Goal: Check status: Check status

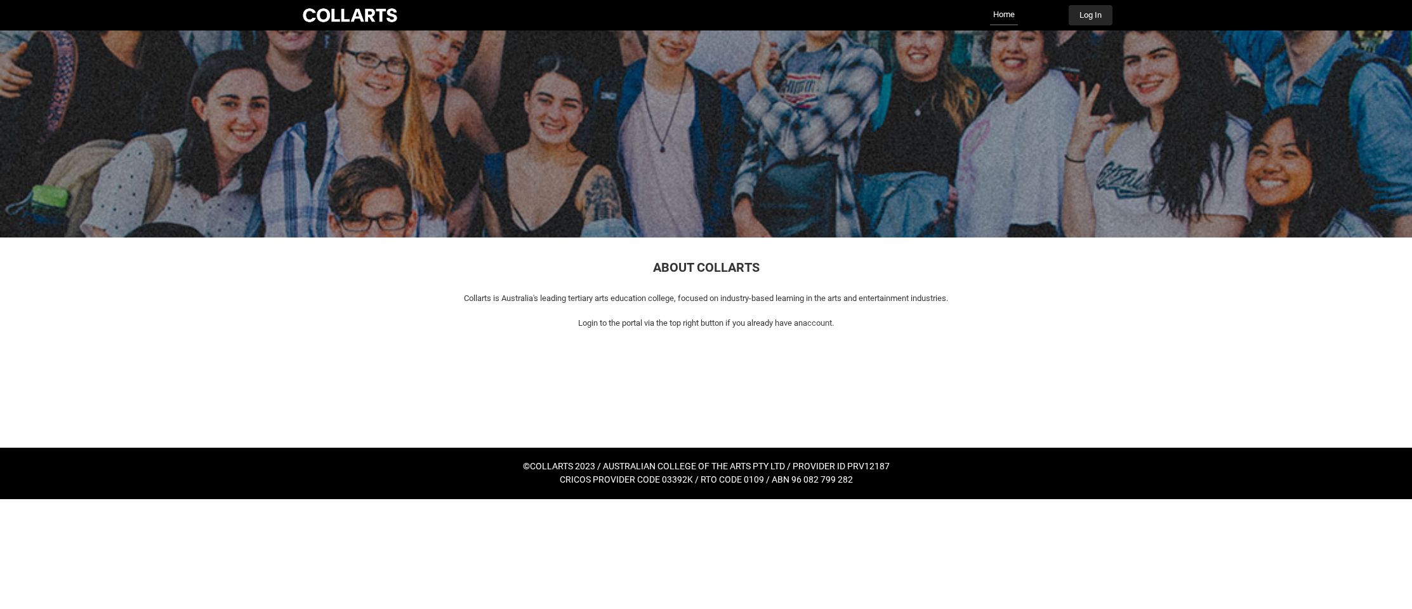
click at [1101, 17] on button "Log In" at bounding box center [1091, 15] width 44 height 20
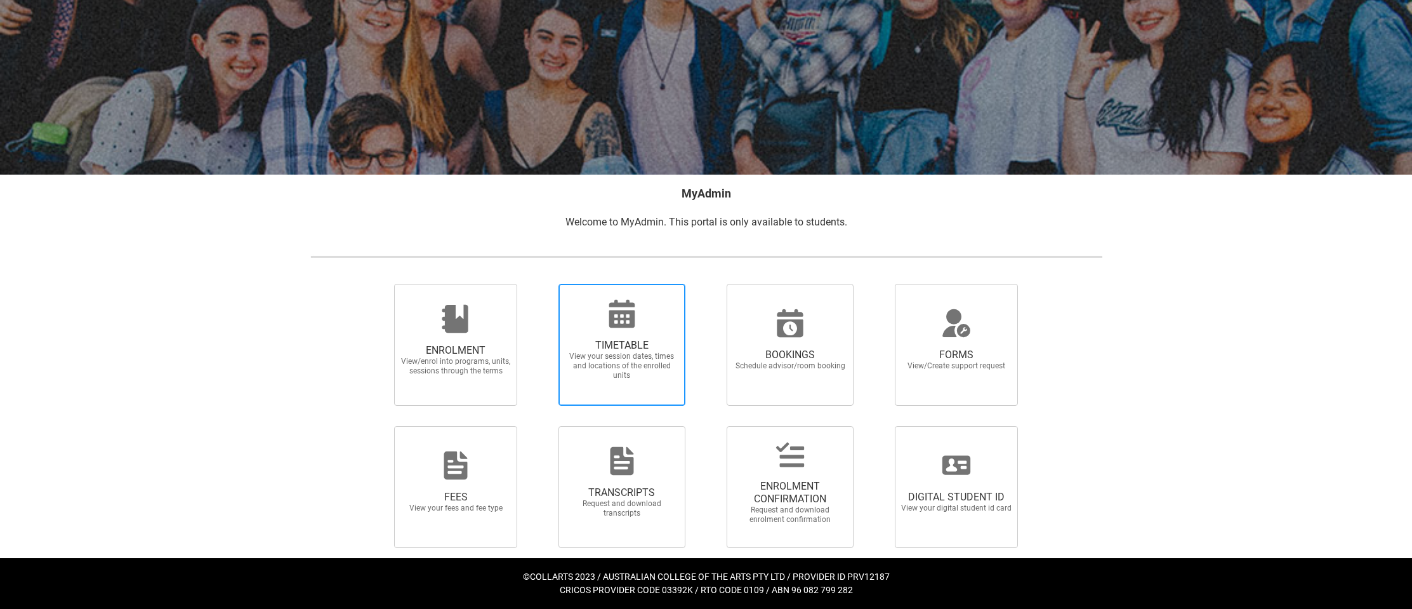
scroll to position [79, 0]
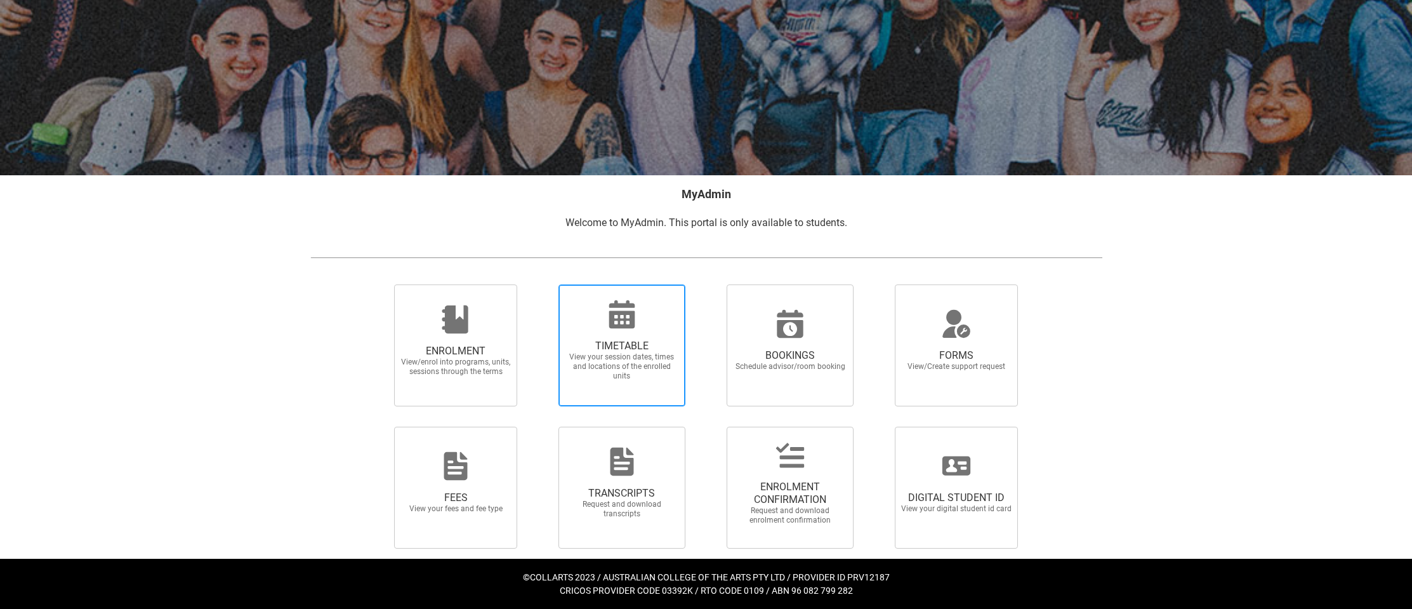
click at [565, 348] on span "TIMETABLE View your session dates, times and locations of the enrolled units" at bounding box center [622, 360] width 122 height 62
click at [543, 284] on input "TIMETABLE View your session dates, times and locations of the enrolled units" at bounding box center [542, 284] width 1 height 1
radio input "true"
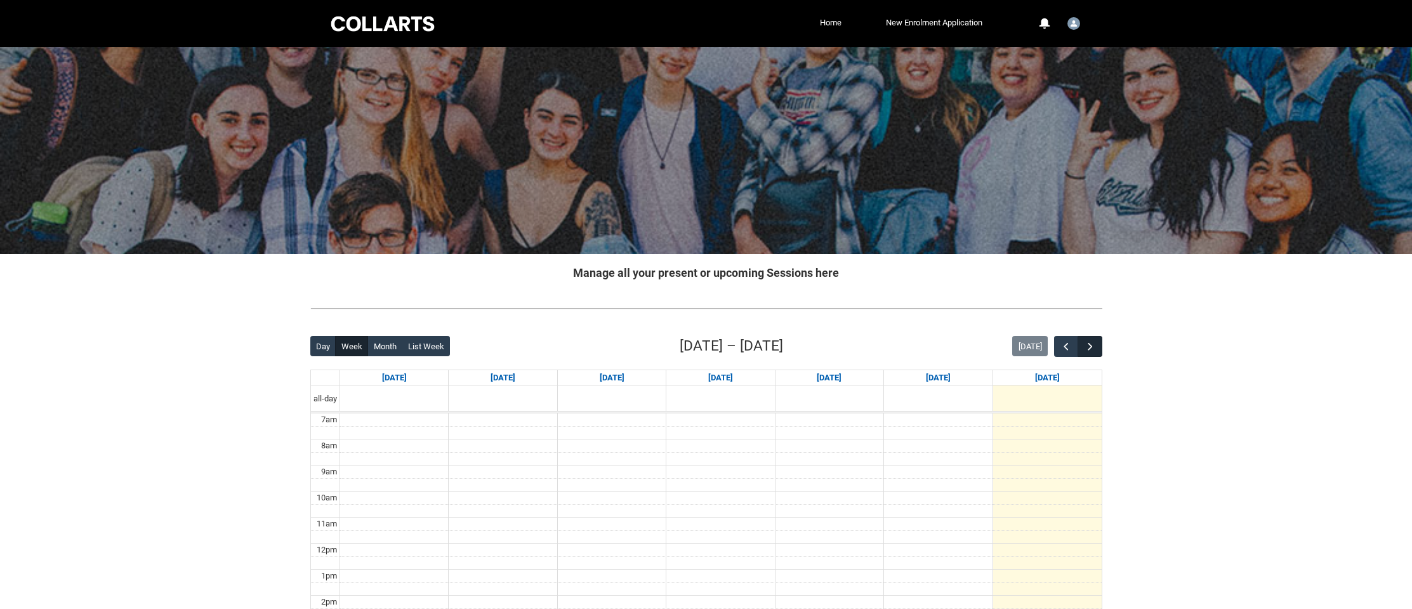
click at [1087, 351] on span "button" at bounding box center [1090, 346] width 13 height 13
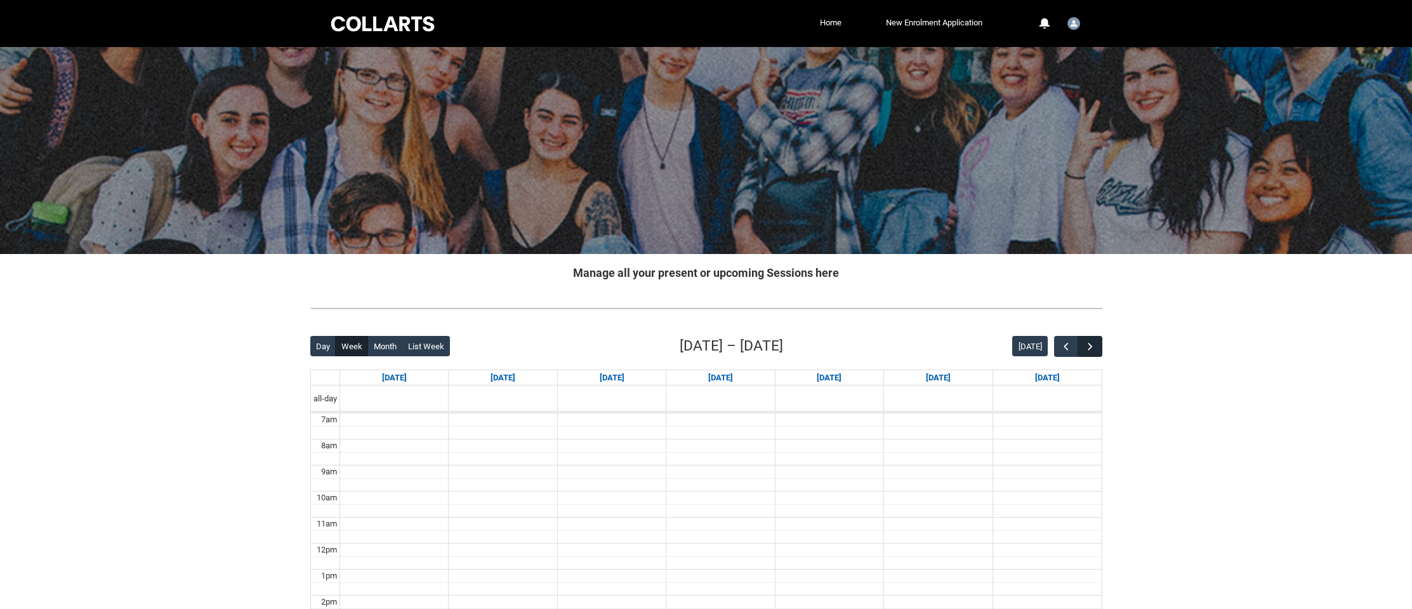
click at [1087, 351] on span "button" at bounding box center [1090, 346] width 13 height 13
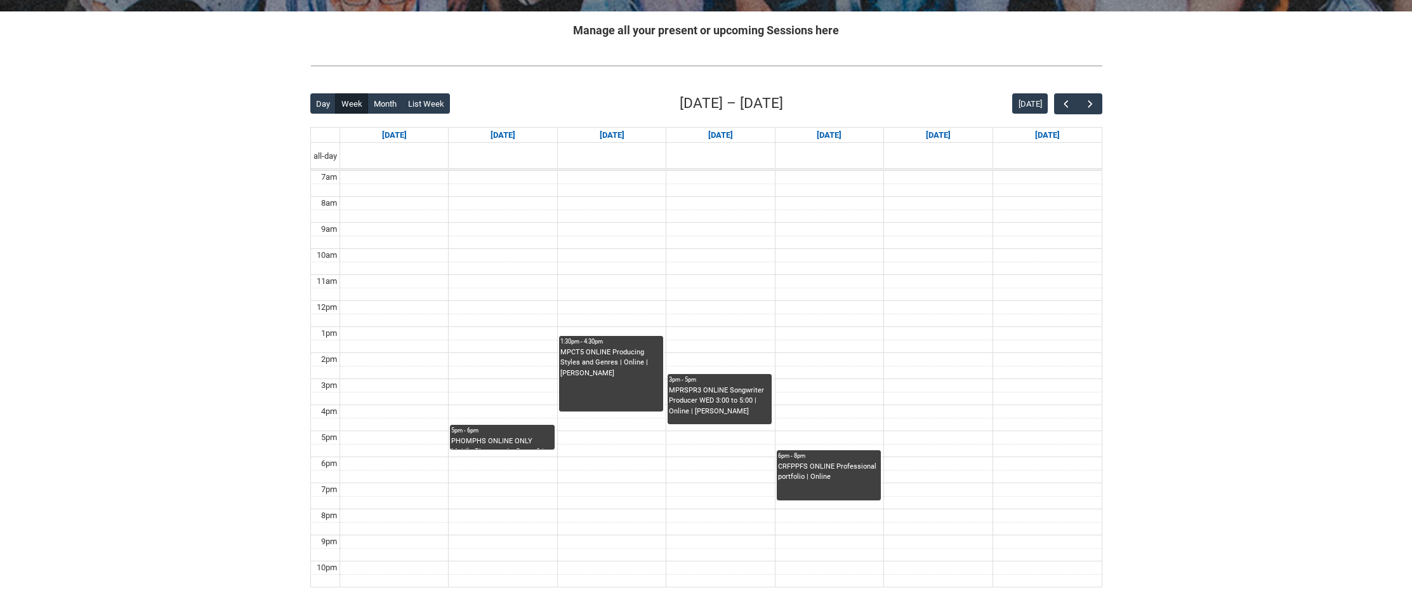
scroll to position [259, 0]
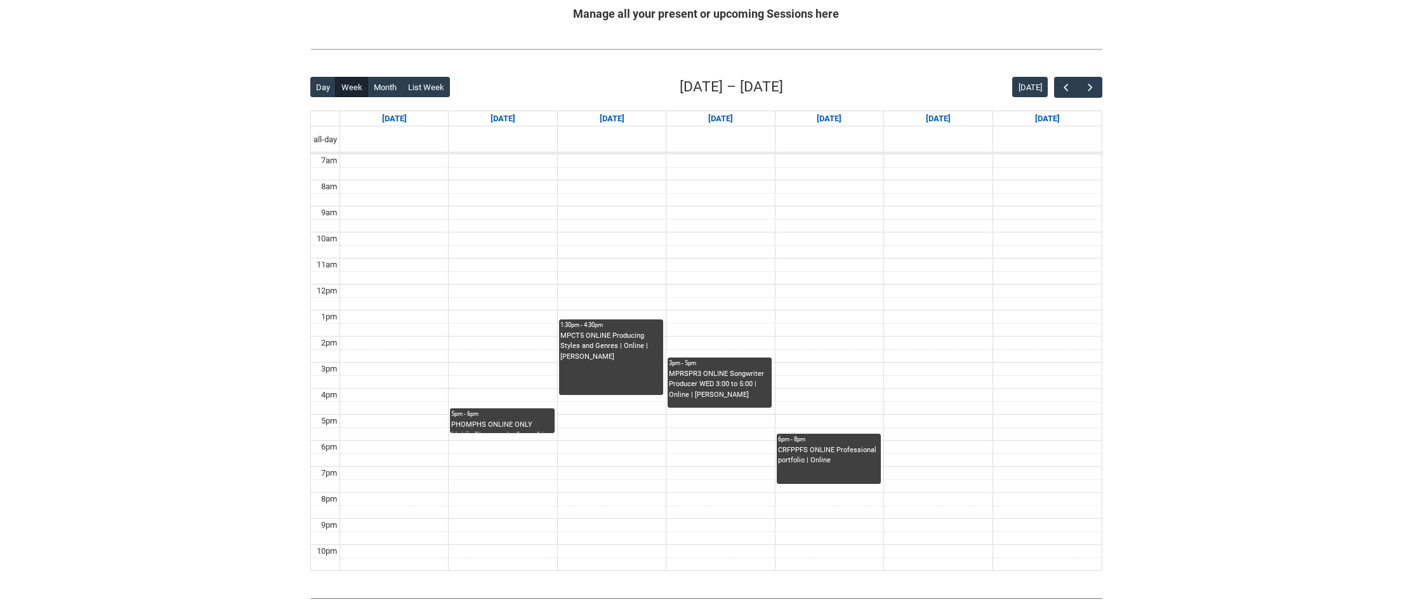
click at [511, 419] on div "PHOMPHS ONLINE ONLY Mobile Photography Stage 3 | Online | Nicole Marie" at bounding box center [502, 425] width 102 height 13
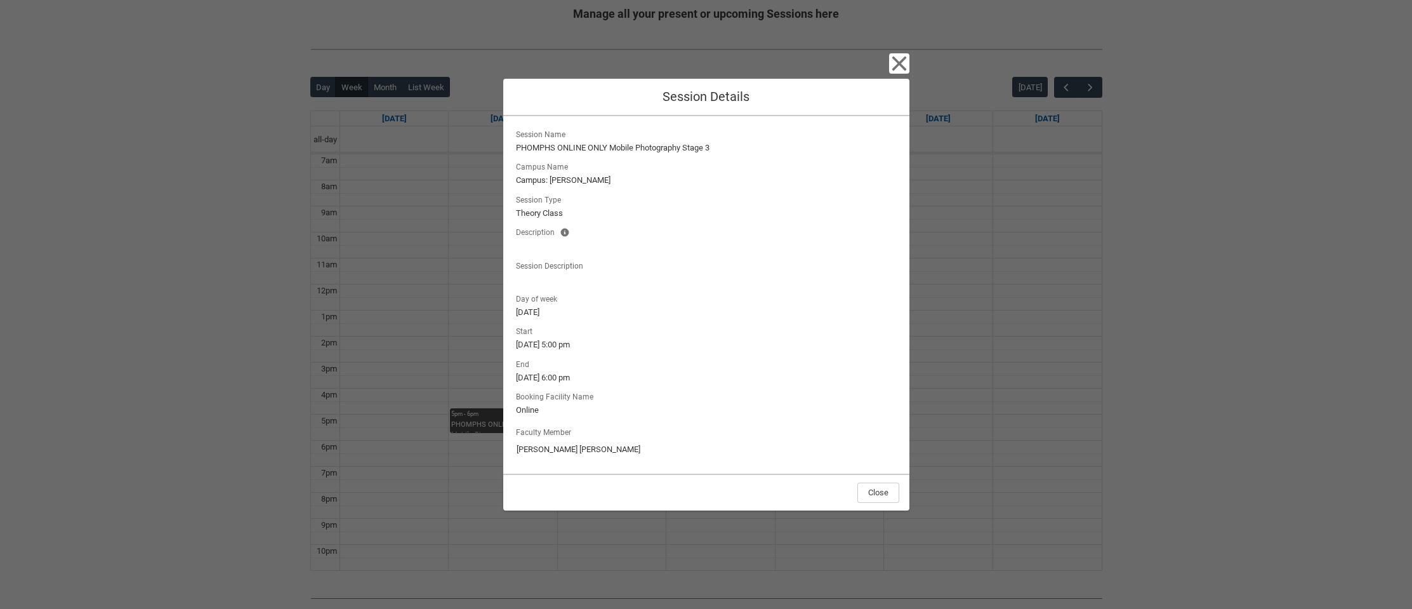
click at [895, 71] on icon "button" at bounding box center [899, 63] width 20 height 20
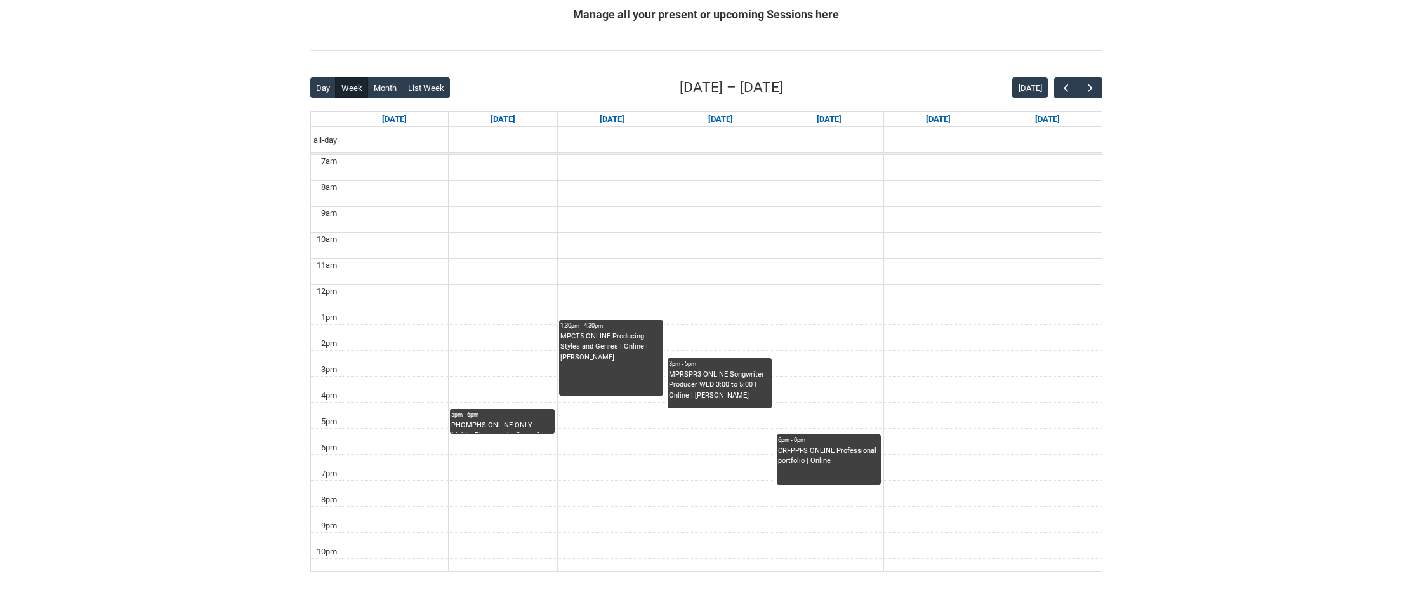
scroll to position [258, 0]
click at [1089, 98] on div "Day Week Month List Week Sep 14 – 20, 2025 Today" at bounding box center [706, 88] width 792 height 22
click at [1089, 93] on span "button" at bounding box center [1090, 88] width 13 height 13
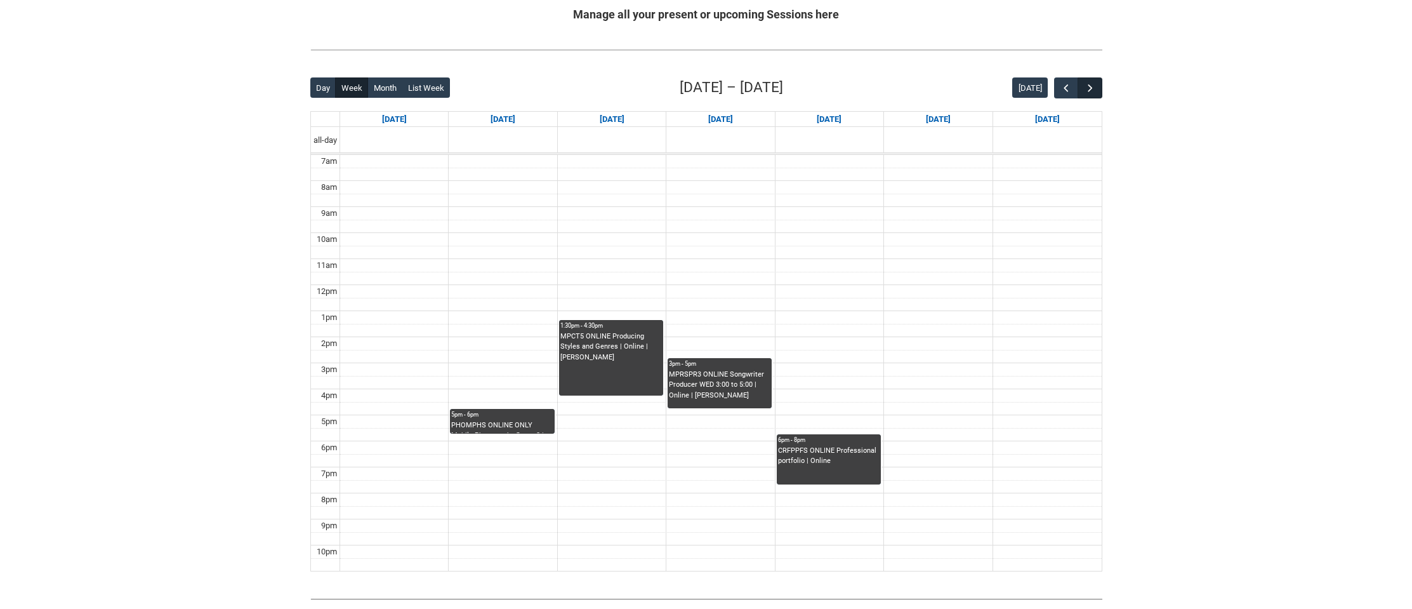
click at [1089, 93] on span "button" at bounding box center [1090, 88] width 13 height 13
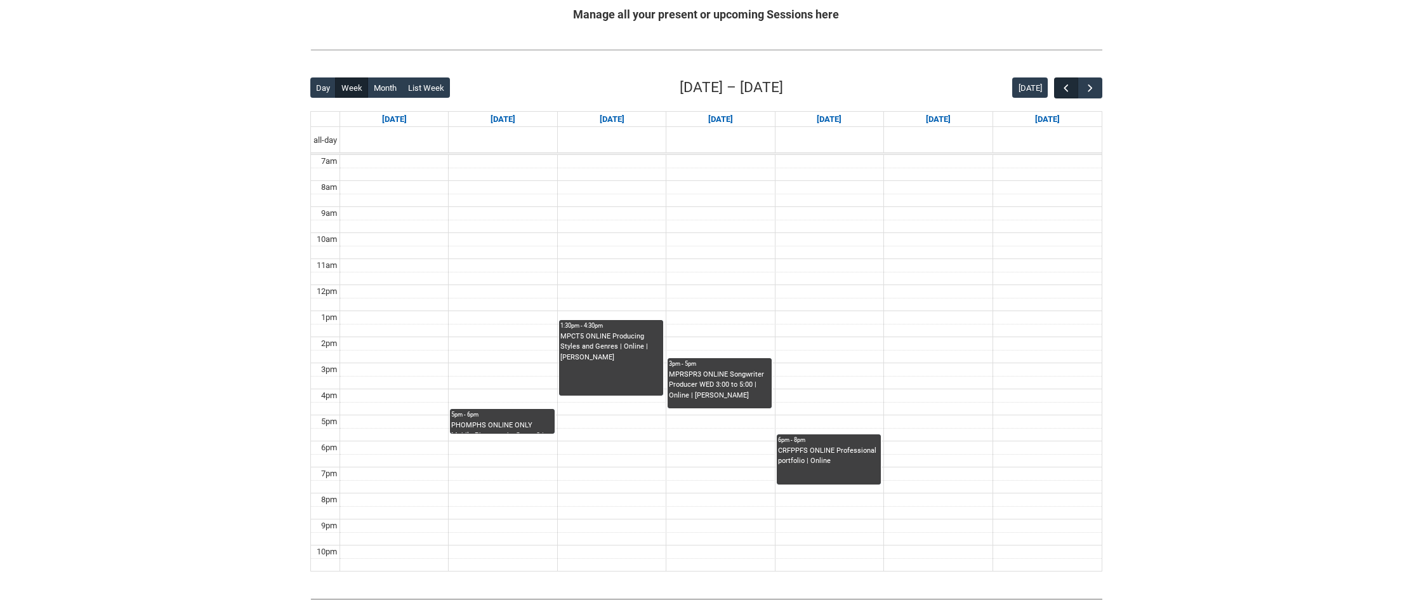
click at [1064, 95] on button "button" at bounding box center [1066, 87] width 24 height 21
click at [1089, 91] on span "button" at bounding box center [1090, 88] width 13 height 13
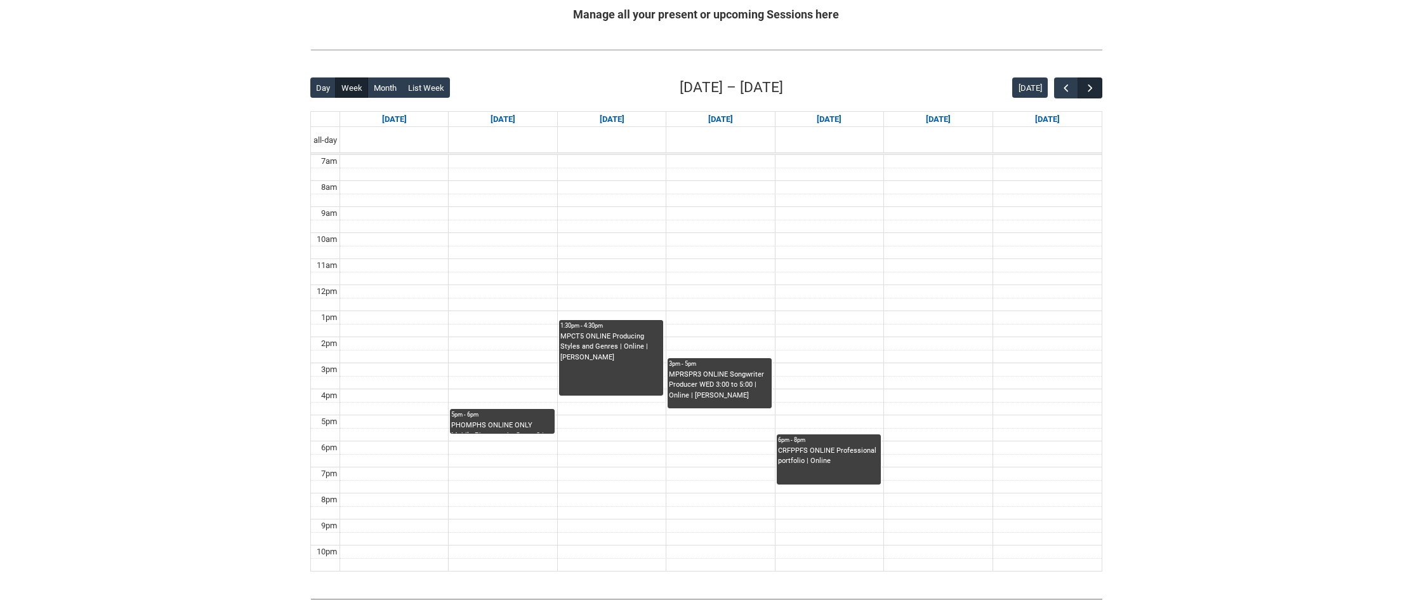
click at [1089, 91] on span "button" at bounding box center [1090, 88] width 13 height 13
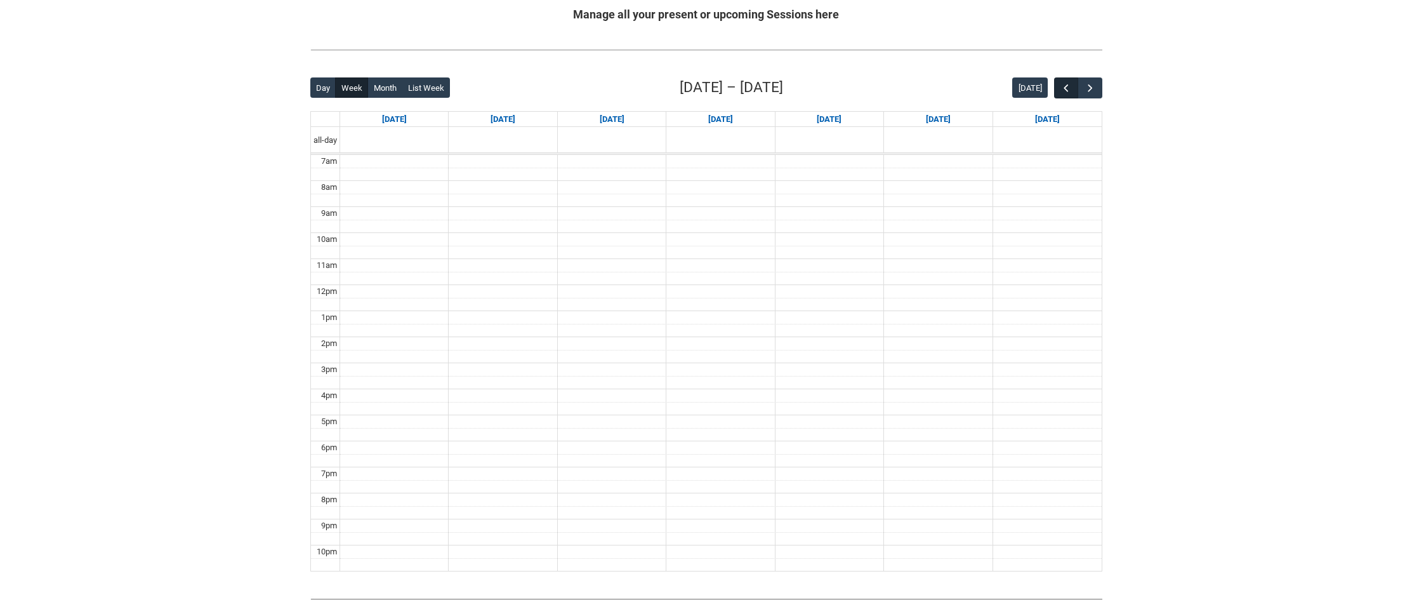
click at [1069, 93] on span "button" at bounding box center [1066, 88] width 13 height 13
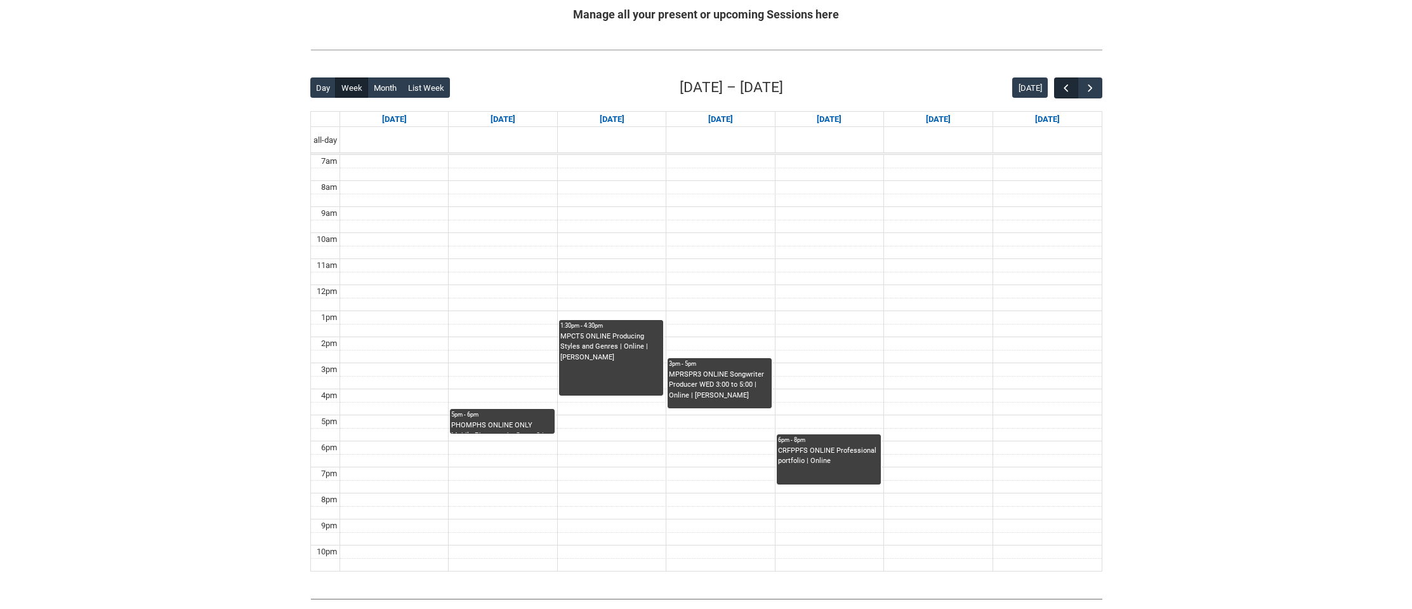
click at [1070, 92] on span "button" at bounding box center [1066, 88] width 13 height 13
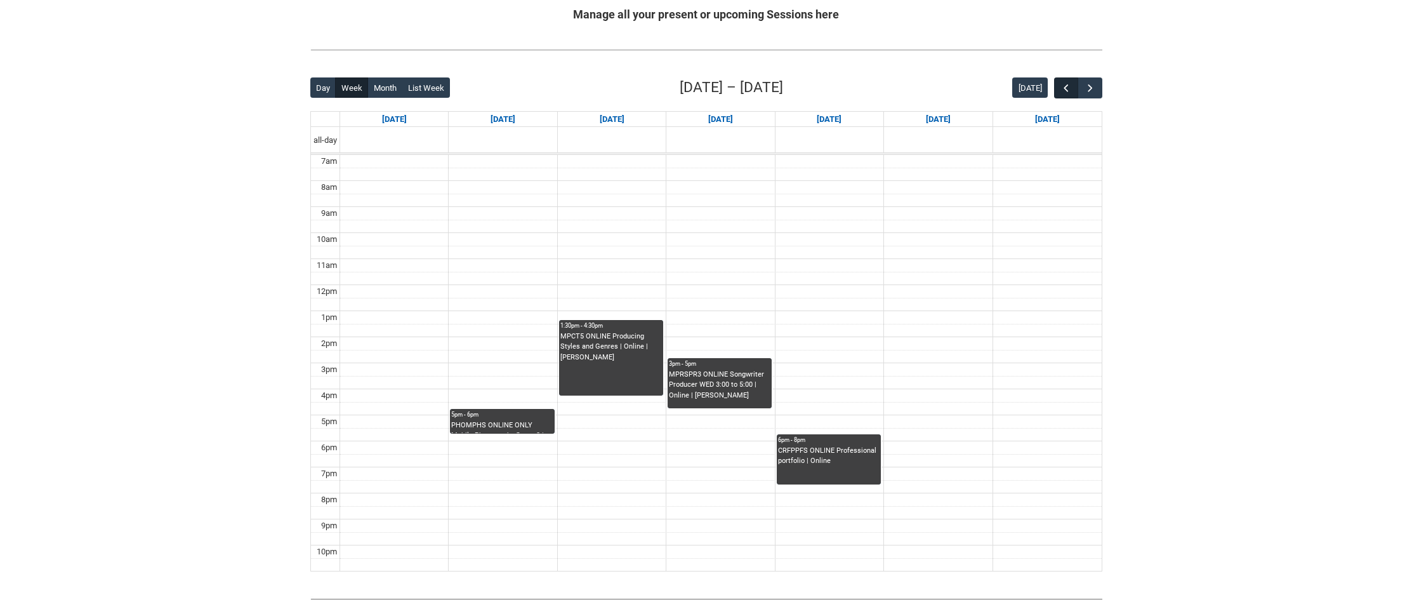
click at [1070, 92] on span "button" at bounding box center [1066, 88] width 13 height 13
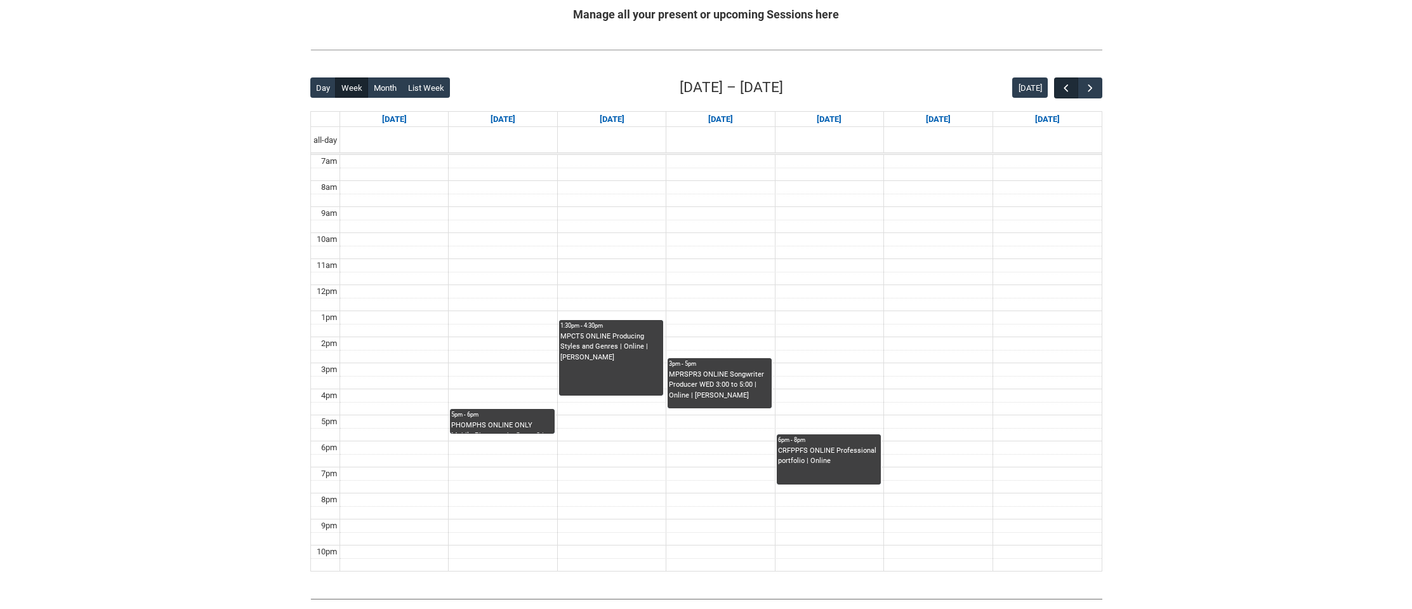
click at [1070, 92] on span "button" at bounding box center [1066, 88] width 13 height 13
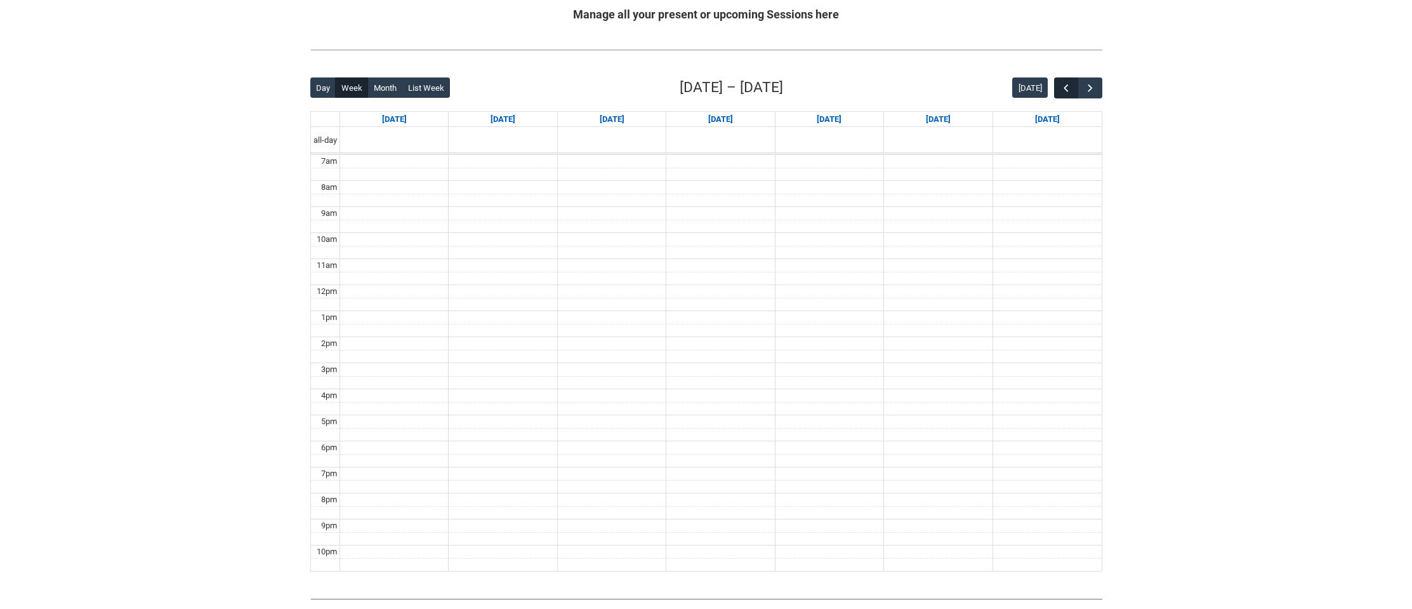
click at [1070, 92] on span "button" at bounding box center [1066, 88] width 13 height 13
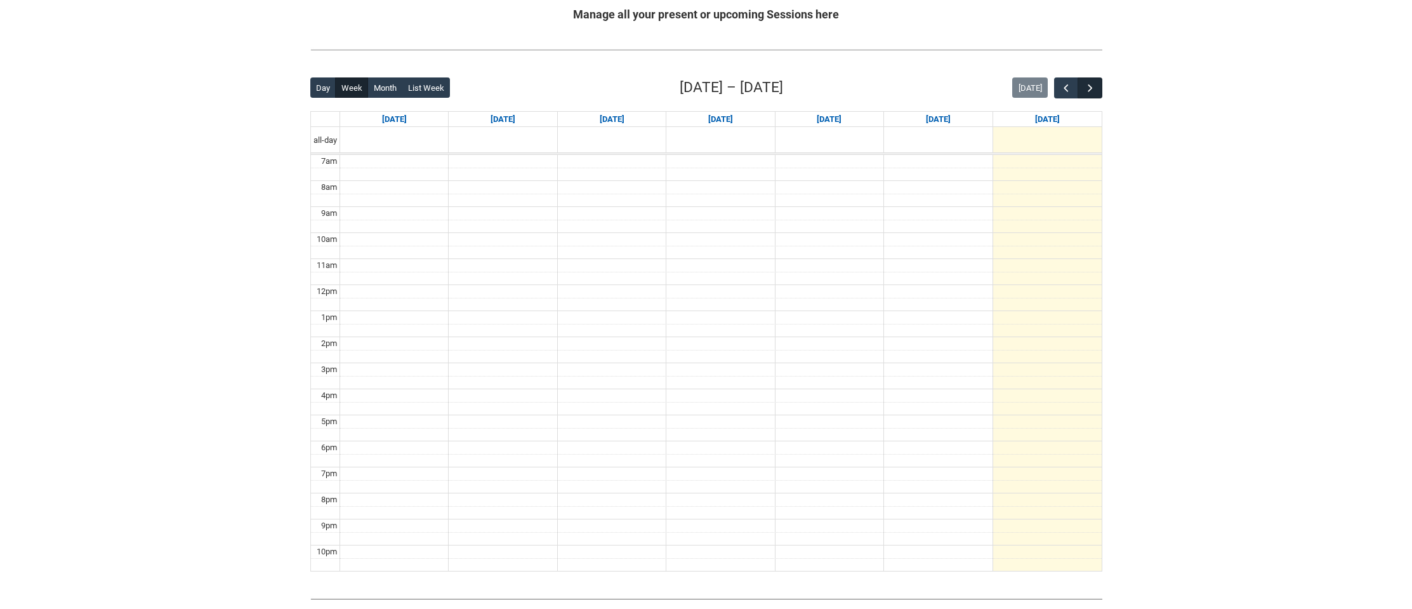
click at [1086, 89] on span "button" at bounding box center [1090, 88] width 13 height 13
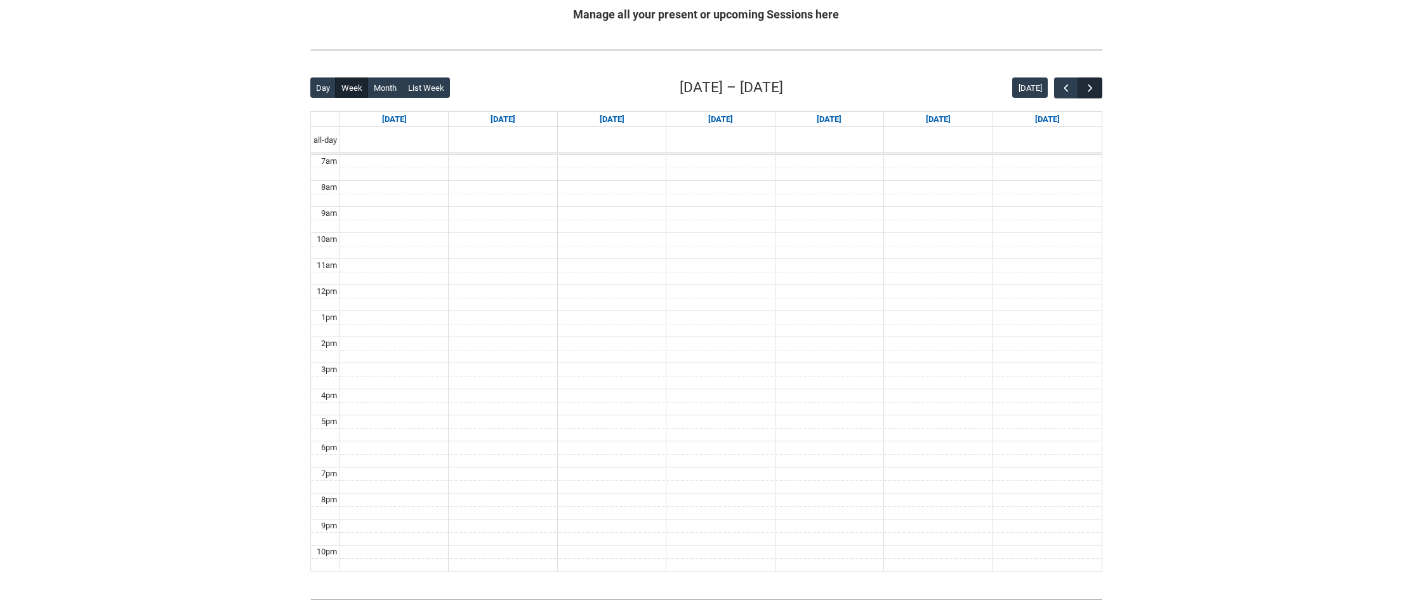
click at [1086, 89] on span "button" at bounding box center [1090, 88] width 13 height 13
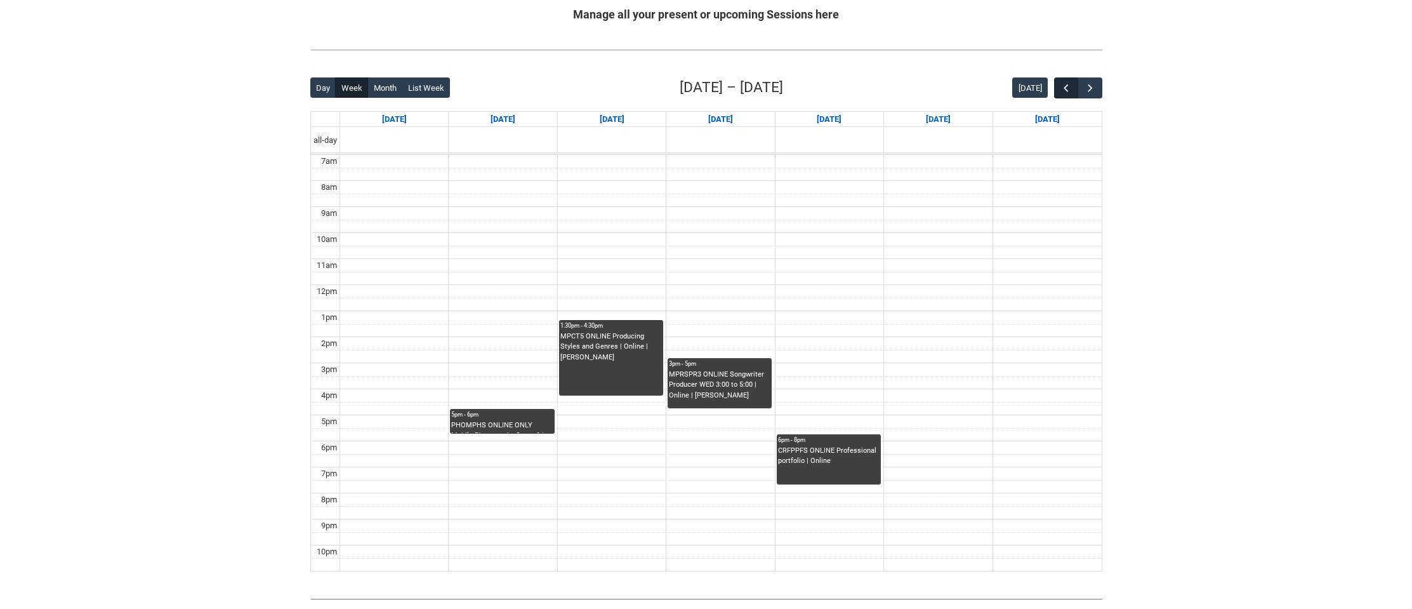
click at [1065, 90] on span "button" at bounding box center [1066, 88] width 13 height 13
